Goal: Transaction & Acquisition: Purchase product/service

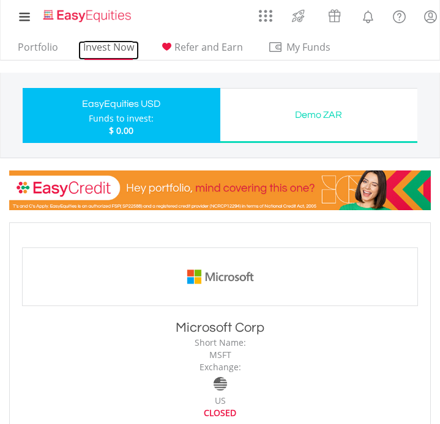
click at [92, 46] on link "Invest Now" at bounding box center [108, 50] width 61 height 19
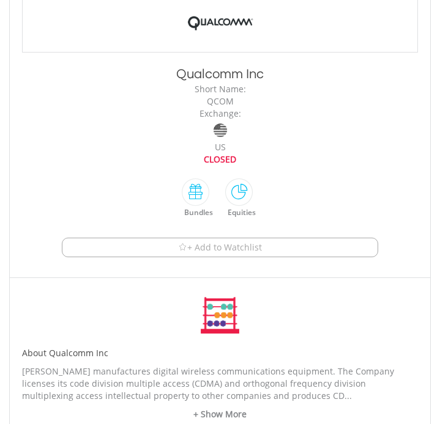
scroll to position [255, 0]
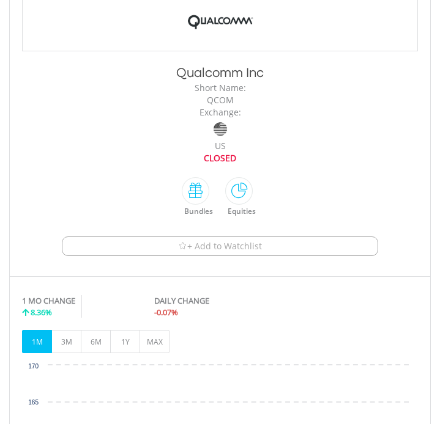
click at [279, 248] on button "+ Add to Watchlist" at bounding box center [220, 247] width 317 height 20
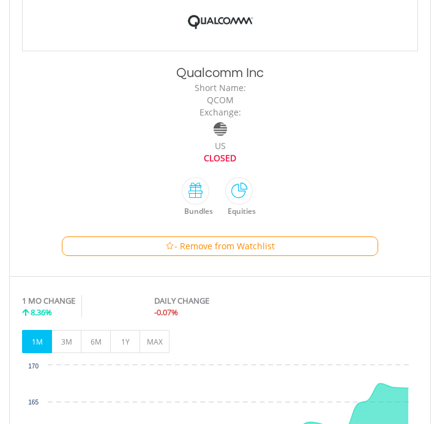
scroll to position [0, 0]
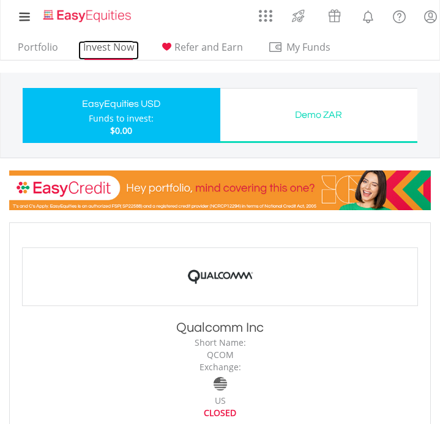
click at [106, 46] on link "Invest Now" at bounding box center [108, 50] width 61 height 19
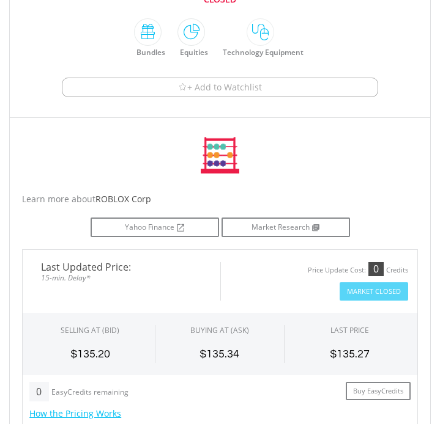
scroll to position [421, 0]
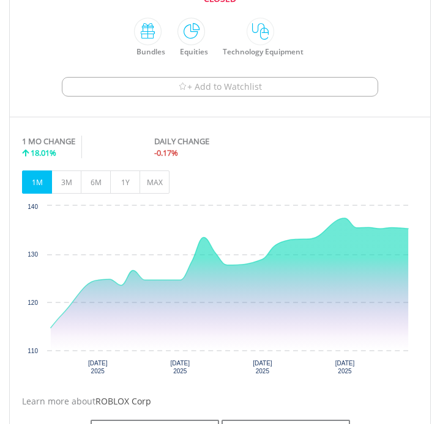
click at [246, 83] on span "+ Add to Watchlist" at bounding box center [224, 87] width 75 height 12
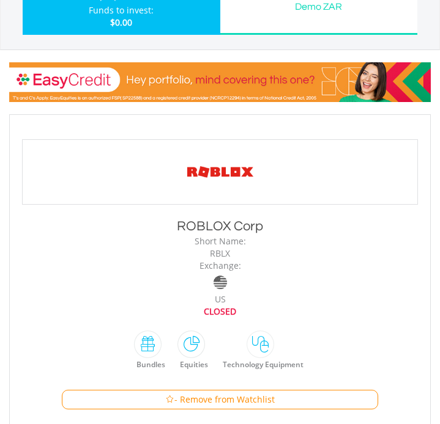
scroll to position [0, 0]
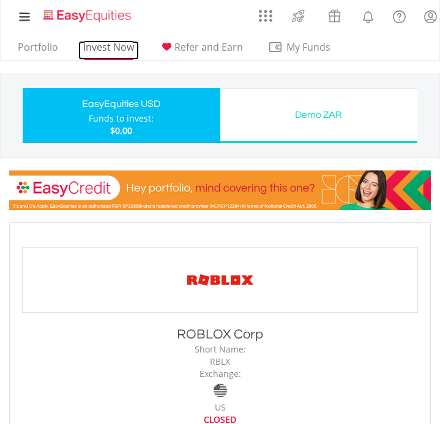
click at [125, 43] on link "Invest Now" at bounding box center [108, 50] width 61 height 19
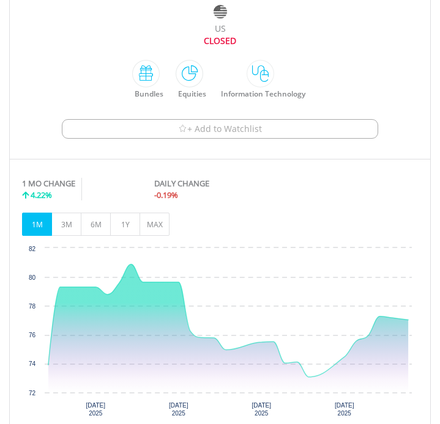
scroll to position [259, 0]
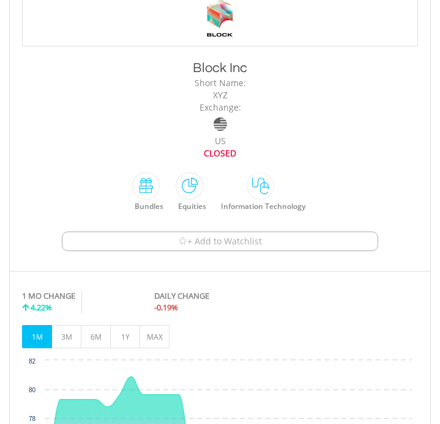
click at [279, 241] on button "+ Add to Watchlist" at bounding box center [220, 242] width 317 height 20
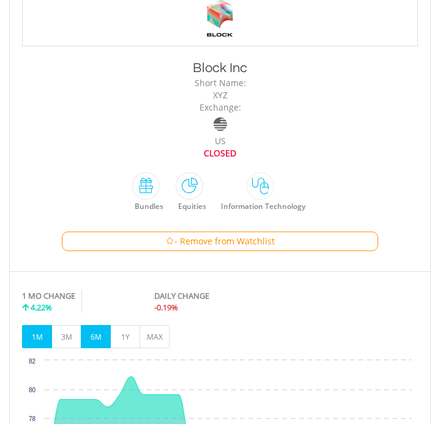
click at [81, 341] on button "6M" at bounding box center [96, 336] width 30 height 23
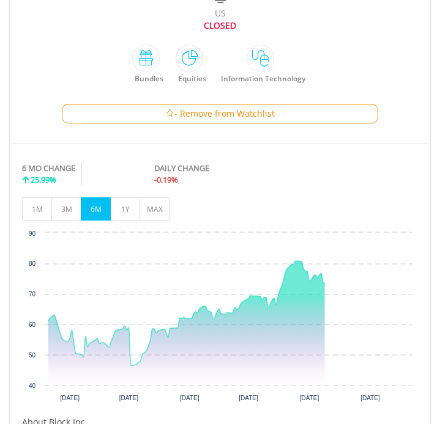
scroll to position [394, 0]
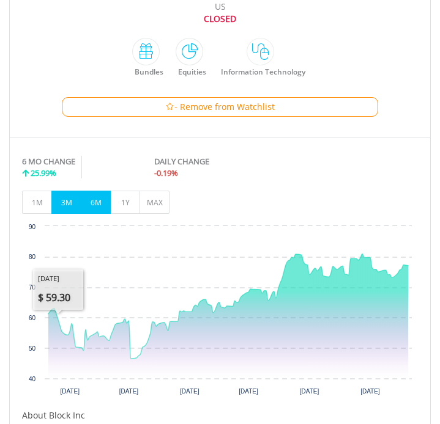
click at [69, 202] on button "3M" at bounding box center [66, 202] width 30 height 23
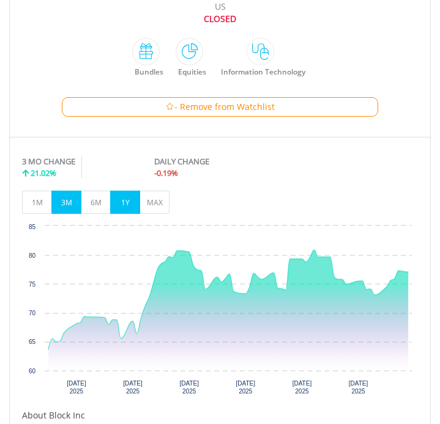
click at [119, 208] on button "1Y" at bounding box center [125, 202] width 30 height 23
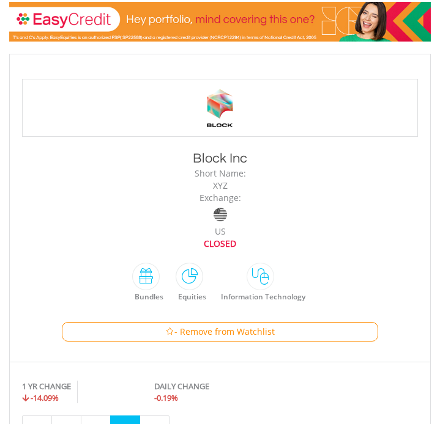
scroll to position [0, 0]
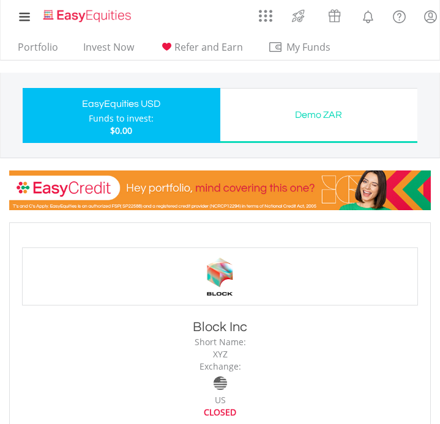
click at [138, 111] on div "EasyEquities USD" at bounding box center [121, 103] width 183 height 17
click at [113, 54] on link "Invest Now" at bounding box center [108, 50] width 61 height 19
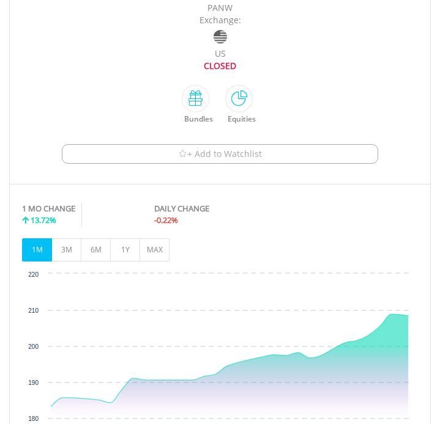
scroll to position [354, 0]
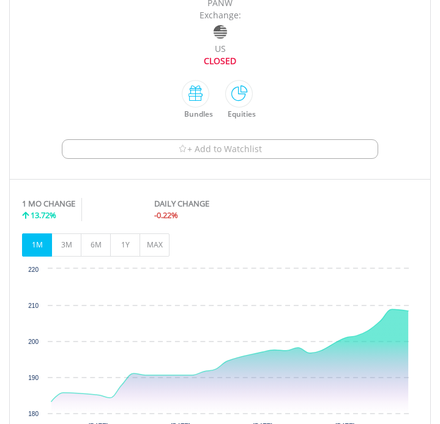
click at [256, 143] on span "+ Add to Watchlist" at bounding box center [224, 149] width 75 height 12
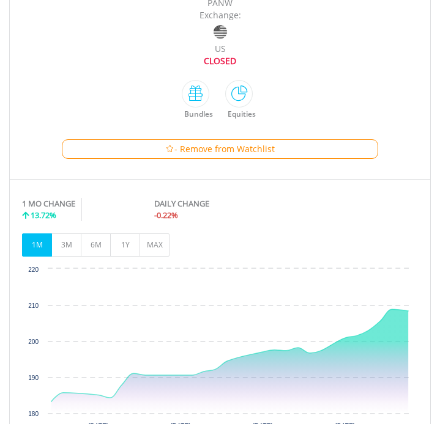
scroll to position [0, 0]
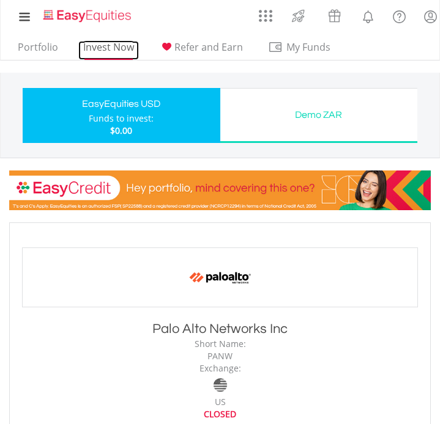
click at [102, 45] on link "Invest Now" at bounding box center [108, 50] width 61 height 19
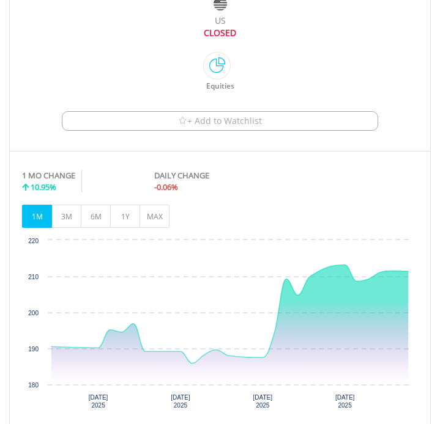
scroll to position [379, 0]
click at [251, 122] on span "+ Add to Watchlist" at bounding box center [224, 122] width 75 height 12
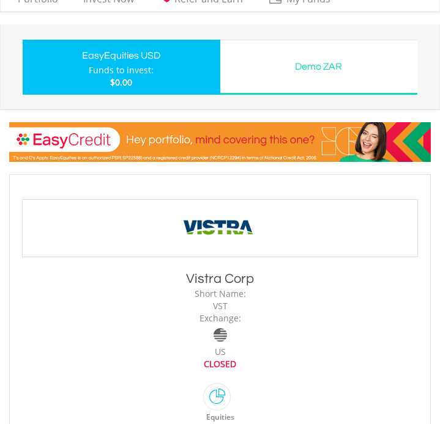
scroll to position [0, 0]
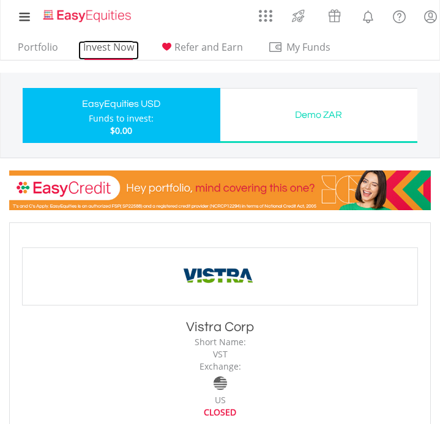
click at [120, 43] on link "Invest Now" at bounding box center [108, 50] width 61 height 19
